Goal: Task Accomplishment & Management: Complete application form

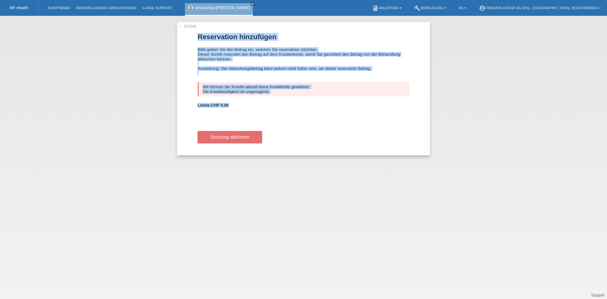
drag, startPoint x: 198, startPoint y: 35, endPoint x: 238, endPoint y: 103, distance: 79.4
click at [238, 103] on form "Reservation hinzufügen Bitte geben Sie den Betrag ein, welchen Sie reservieren …" at bounding box center [304, 94] width 212 height 122
copy form "Reservation hinzufügen Bitte geben Sie den Betrag ein, welchen Sie reservieren …"
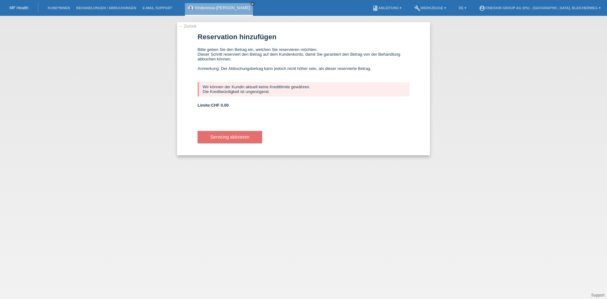
drag, startPoint x: 250, startPoint y: 222, endPoint x: 258, endPoint y: 210, distance: 14.6
click at [251, 221] on div "← Zurück Reservation hinzufügen Bitte geben Sie den Betrag ein, welchen Sie res…" at bounding box center [303, 157] width 607 height 283
click at [67, 86] on div "← Zurück Reservation hinzufügen Bitte geben Sie den Betrag ein, welchen Sie res…" at bounding box center [303, 157] width 607 height 283
click at [147, 10] on li "E-Mail Support" at bounding box center [157, 8] width 36 height 16
click at [188, 24] on link "← Zurück" at bounding box center [188, 26] width 18 height 5
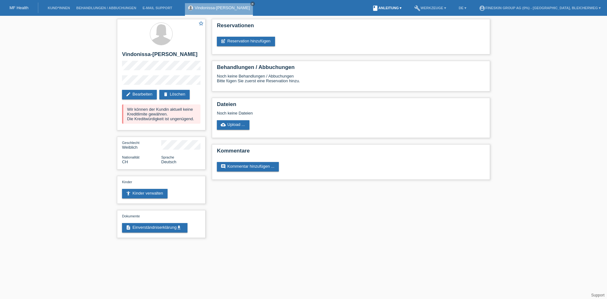
click at [398, 7] on link "book Anleitung ▾" at bounding box center [387, 8] width 36 height 4
click at [567, 114] on div "star_border Vindonissa-Lea krasniqi edit Bearbeiten delete Löschen Wir können d…" at bounding box center [303, 130] width 607 height 228
click at [161, 5] on li "E-Mail Support" at bounding box center [157, 8] width 36 height 16
click at [88, 10] on li "Behandlungen / Abbuchungen" at bounding box center [106, 8] width 66 height 16
click at [89, 7] on link "Behandlungen / Abbuchungen" at bounding box center [106, 8] width 66 height 4
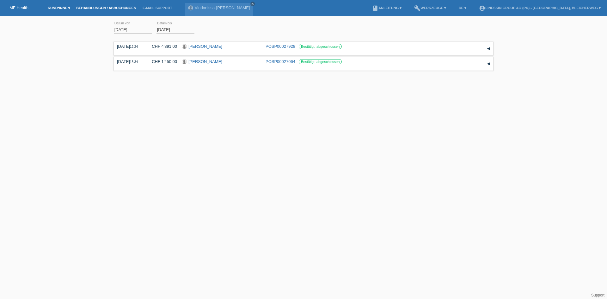
click at [58, 8] on link "Kund*innen" at bounding box center [59, 8] width 28 height 4
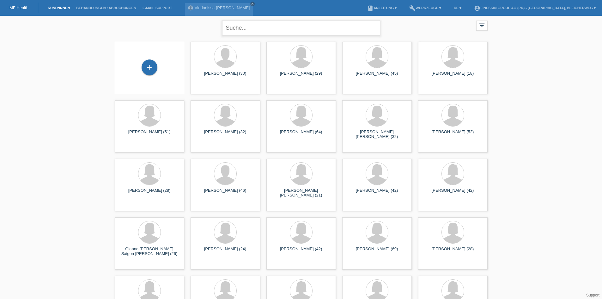
click at [291, 30] on input "text" at bounding box center [301, 28] width 158 height 15
type input "krasniqi vindonissa- lea"
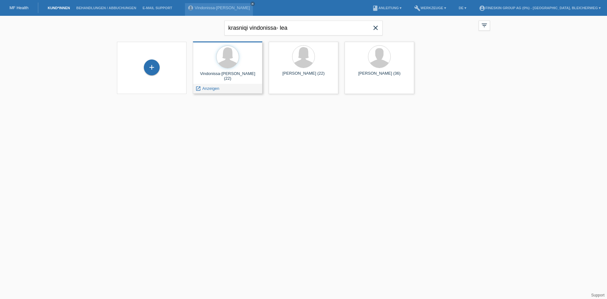
click at [220, 73] on div "Vindonissa-Lea krasniqi (22)" at bounding box center [227, 76] width 59 height 10
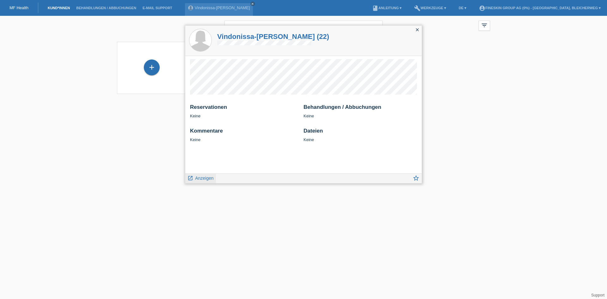
click at [192, 179] on icon "launch" at bounding box center [191, 178] width 6 height 6
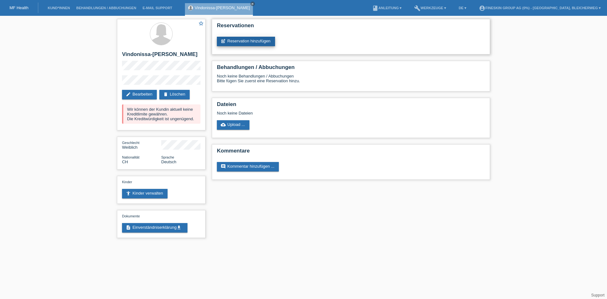
click at [243, 39] on link "post_add Reservation hinzufügen" at bounding box center [246, 41] width 58 height 9
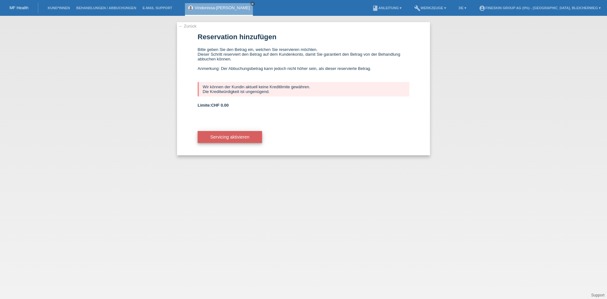
click at [221, 135] on span "Servicing aktivieren" at bounding box center [229, 136] width 39 height 5
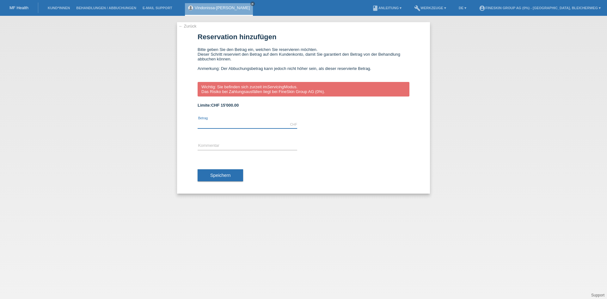
click at [218, 122] on input "text" at bounding box center [248, 124] width 100 height 8
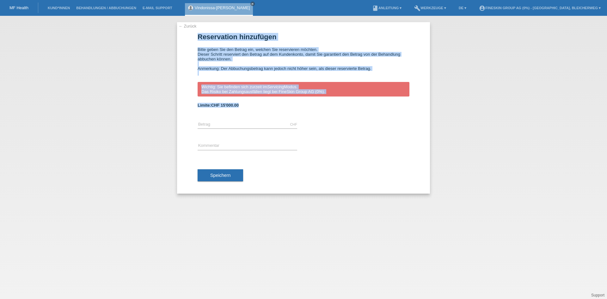
drag, startPoint x: 197, startPoint y: 35, endPoint x: 273, endPoint y: 108, distance: 104.9
click at [273, 108] on div "← Zurück Reservation hinzufügen Bitte geben Sie den Betrag ein, welchen Sie res…" at bounding box center [303, 107] width 253 height 171
copy form "Reservation hinzufügen Bitte geben Sie den Betrag ein, welchen Sie reservieren …"
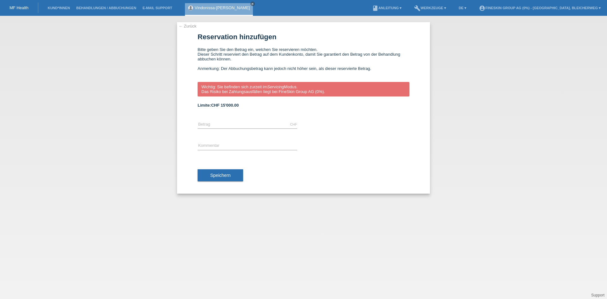
click at [314, 206] on div "← Zurück Reservation hinzufügen Bitte geben Sie den Betrag ein, welchen Sie res…" at bounding box center [303, 157] width 607 height 283
click at [251, 3] on icon "close" at bounding box center [252, 3] width 3 height 3
click at [183, 26] on link "← Zurück" at bounding box center [188, 26] width 18 height 5
click at [65, 7] on link "Kund*innen" at bounding box center [59, 8] width 28 height 4
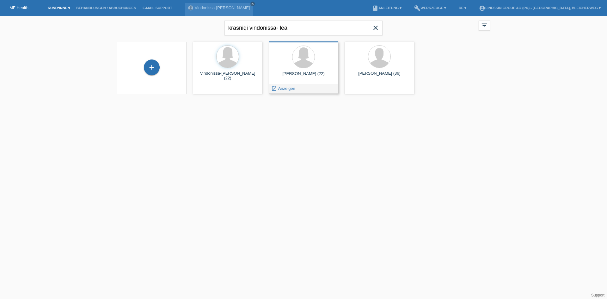
click at [318, 74] on div "Lea Kqiku (22)" at bounding box center [303, 76] width 59 height 10
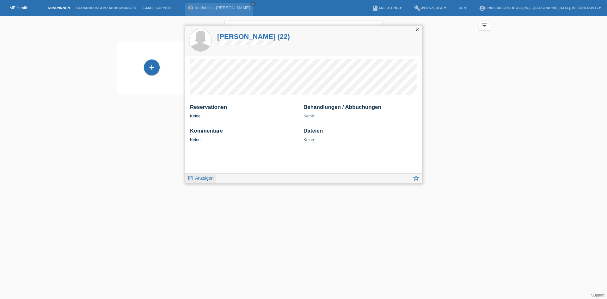
click at [200, 179] on span "Anzeigen" at bounding box center [204, 178] width 18 height 5
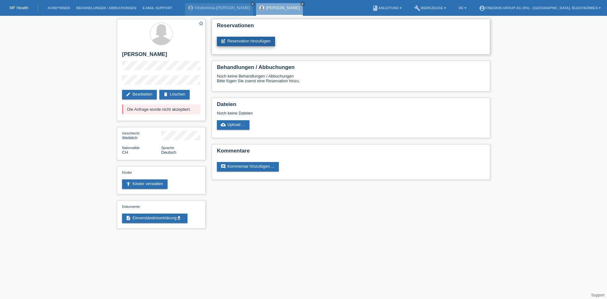
click at [255, 40] on link "post_add Reservation hinzufügen" at bounding box center [246, 41] width 58 height 9
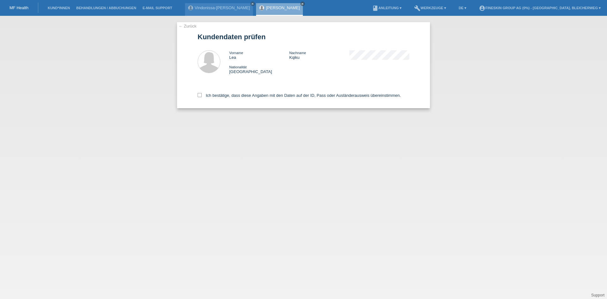
click at [189, 27] on link "← Zurück" at bounding box center [188, 26] width 18 height 5
click at [191, 24] on link "← Zurück" at bounding box center [188, 26] width 18 height 5
click at [190, 26] on link "← Zurück" at bounding box center [188, 26] width 18 height 5
click at [301, 4] on icon "close" at bounding box center [302, 3] width 3 height 3
click at [185, 25] on link "← Zurück" at bounding box center [188, 26] width 18 height 5
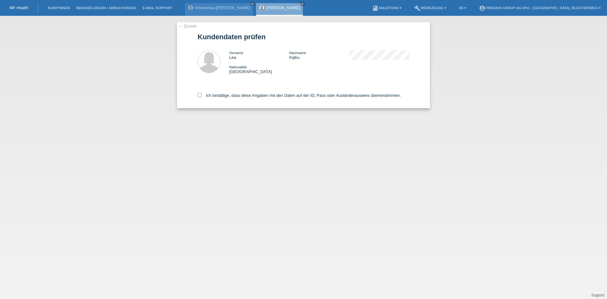
click at [180, 27] on link "← Zurück" at bounding box center [188, 26] width 18 height 5
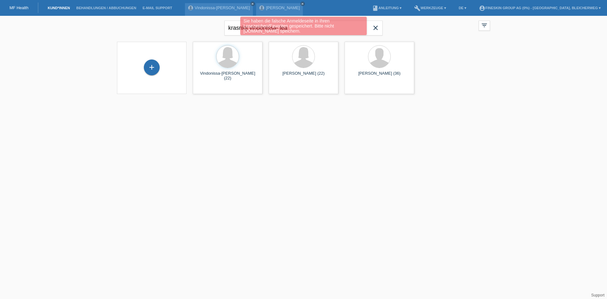
click at [343, 28] on div "Sie haben die falsche Anmeldeseite in Ihren Lesezeichen/Favoriten gespeichert. …" at bounding box center [303, 26] width 126 height 18
click at [474, 39] on div "+ Vindonissa-Lea krasniqi (22) launch Anzeigen launch launch" at bounding box center [303, 68] width 379 height 59
click at [300, 2] on link "close" at bounding box center [302, 4] width 4 height 4
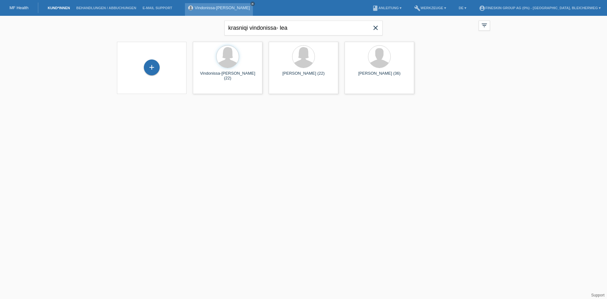
click at [250, 2] on link "close" at bounding box center [252, 4] width 4 height 4
click at [98, 5] on li "Behandlungen / Abbuchungen" at bounding box center [106, 8] width 66 height 16
click at [95, 11] on li "Behandlungen / Abbuchungen" at bounding box center [106, 8] width 66 height 16
click at [371, 30] on span "close" at bounding box center [375, 28] width 13 height 9
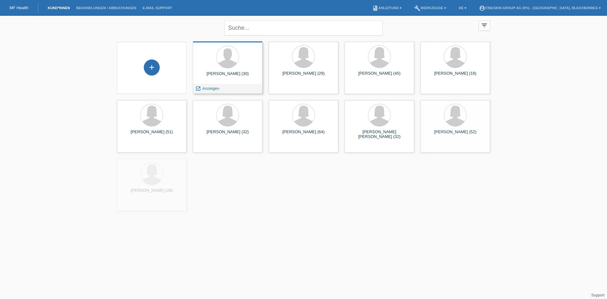
click at [244, 65] on div at bounding box center [227, 58] width 59 height 24
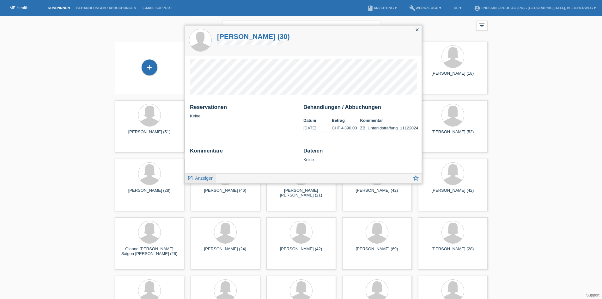
click at [200, 178] on span "Anzeigen" at bounding box center [204, 178] width 18 height 5
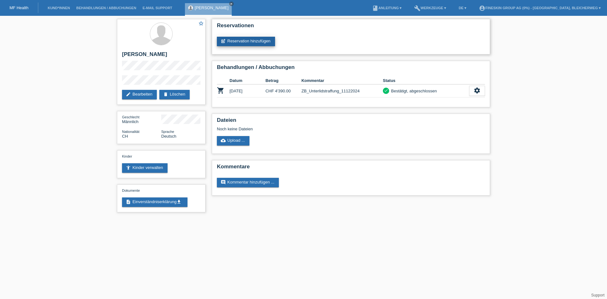
click at [252, 38] on link "post_add Reservation hinzufügen" at bounding box center [246, 41] width 58 height 9
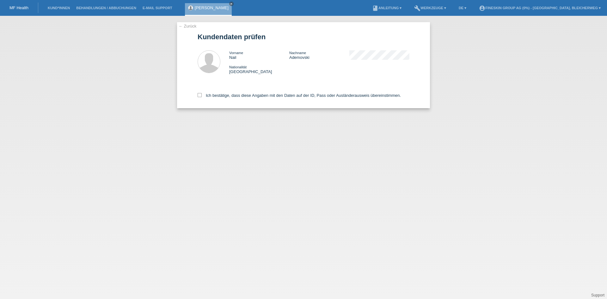
click at [183, 26] on link "← Zurück" at bounding box center [188, 26] width 18 height 5
click at [230, 3] on icon "close" at bounding box center [231, 3] width 3 height 3
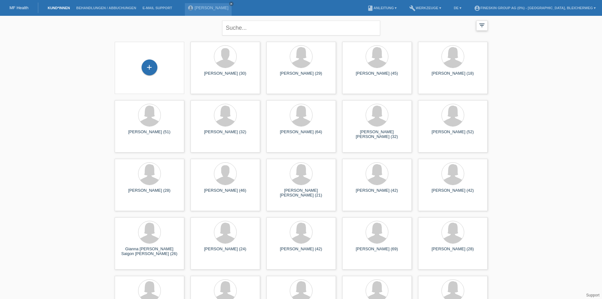
click at [479, 27] on icon "filter_list" at bounding box center [482, 25] width 7 height 7
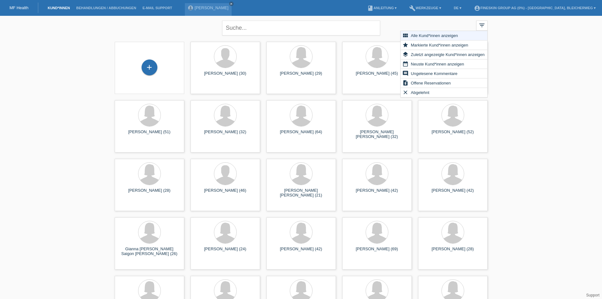
click at [292, 31] on input "text" at bounding box center [301, 28] width 158 height 15
click at [405, 21] on div "close filter_list view_module Alle Kund*innen anzeigen star Markierte Kund*inne…" at bounding box center [301, 27] width 379 height 23
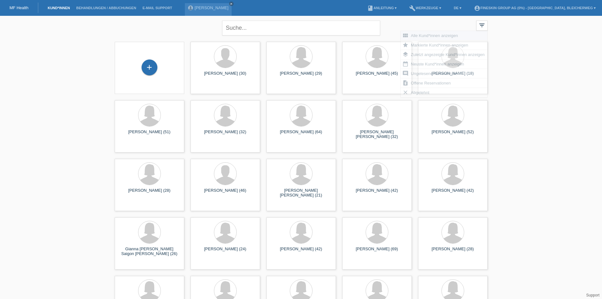
click at [391, 30] on div "close filter_list view_module Alle Kund*innen anzeigen star Markierte Kund*inne…" at bounding box center [301, 27] width 379 height 23
click at [315, 27] on input "text" at bounding box center [301, 28] width 158 height 15
click at [218, 56] on div at bounding box center [225, 57] width 22 height 22
click at [233, 83] on div "Nail Ademovski (30) launch Anzeigen" at bounding box center [226, 67] width 70 height 52
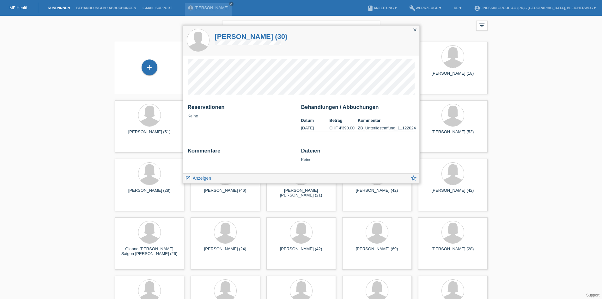
click at [416, 29] on icon "close" at bounding box center [415, 29] width 5 height 5
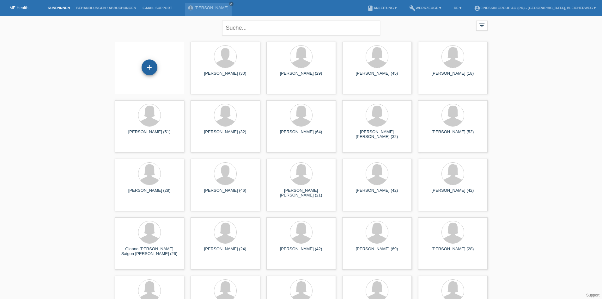
click at [144, 66] on div "+" at bounding box center [150, 67] width 16 height 16
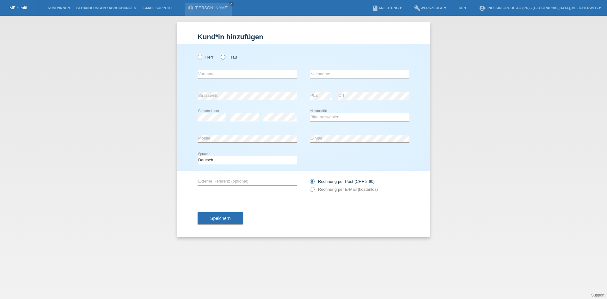
click at [220, 54] on icon at bounding box center [220, 54] width 0 height 0
click at [223, 55] on input "Frau" at bounding box center [223, 57] width 4 height 4
radio input "true"
click at [223, 74] on input "text" at bounding box center [248, 74] width 100 height 8
type input "Nelia"
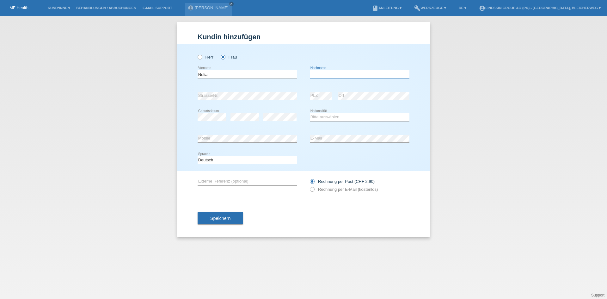
click at [323, 75] on input "text" at bounding box center [360, 74] width 100 height 8
type input "Achilarre"
click at [319, 119] on select "Bitte auswählen... [GEOGRAPHIC_DATA] [GEOGRAPHIC_DATA] [GEOGRAPHIC_DATA] [GEOGR…" at bounding box center [360, 117] width 100 height 8
select select "CH"
click at [310, 113] on select "Bitte auswählen... [GEOGRAPHIC_DATA] [GEOGRAPHIC_DATA] [GEOGRAPHIC_DATA] [GEOGR…" at bounding box center [360, 117] width 100 height 8
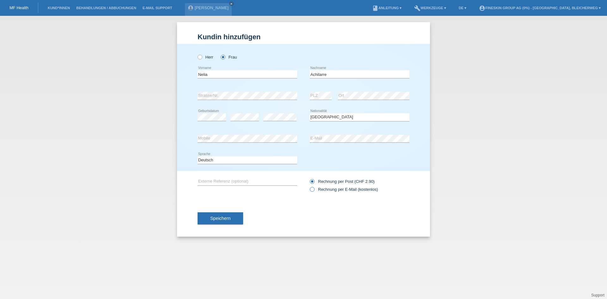
click at [309, 186] on icon at bounding box center [309, 186] width 0 height 0
click at [311, 189] on input "Rechnung per E-Mail (kostenlos)" at bounding box center [312, 191] width 4 height 8
radio input "true"
click at [201, 219] on button "Speichern" at bounding box center [221, 218] width 46 height 12
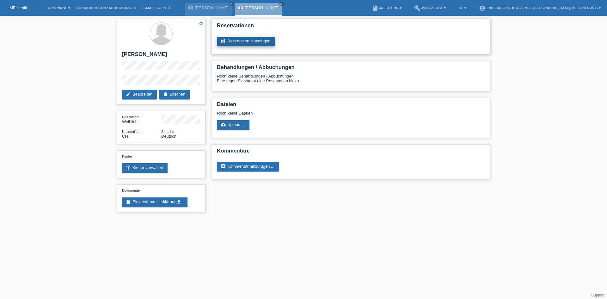
click at [249, 43] on link "post_add Reservation hinzufügen" at bounding box center [246, 41] width 58 height 9
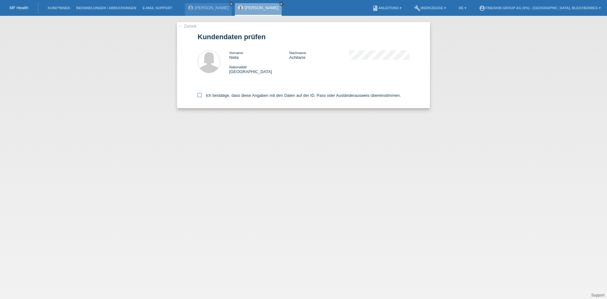
click at [199, 95] on icon at bounding box center [200, 95] width 4 height 4
click at [199, 95] on input "Ich bestätige, dass diese Angaben mit den Daten auf der ID, Pass oder Ausländer…" at bounding box center [200, 95] width 4 height 4
checkbox input "true"
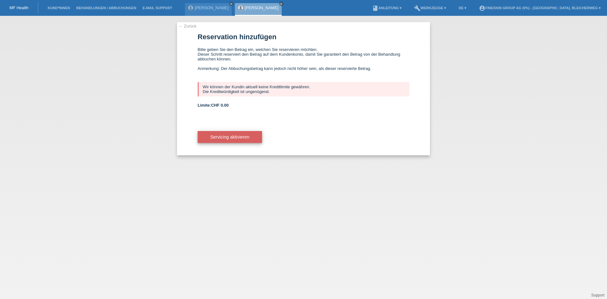
click at [246, 135] on span "Servicing aktivieren" at bounding box center [229, 136] width 39 height 5
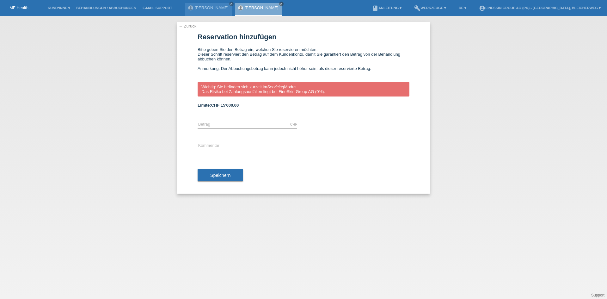
click at [184, 28] on link "← Zurück" at bounding box center [188, 26] width 18 height 5
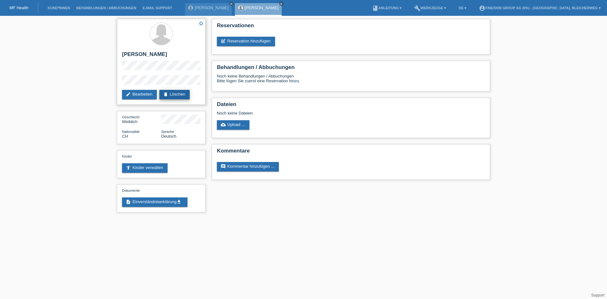
click at [176, 96] on link "delete Löschen" at bounding box center [174, 94] width 30 height 9
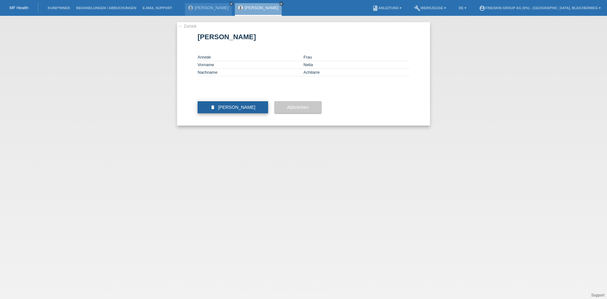
click at [245, 110] on span "[PERSON_NAME]" at bounding box center [236, 107] width 37 height 5
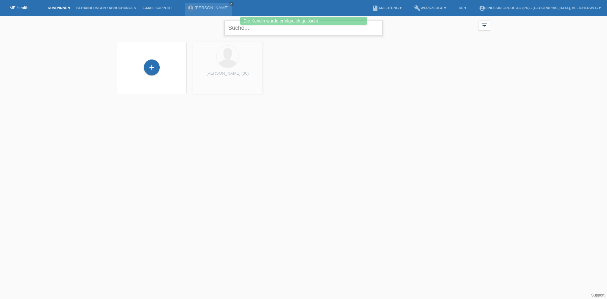
click at [245, 30] on input "text" at bounding box center [304, 28] width 158 height 15
